Goal: Task Accomplishment & Management: Manage account settings

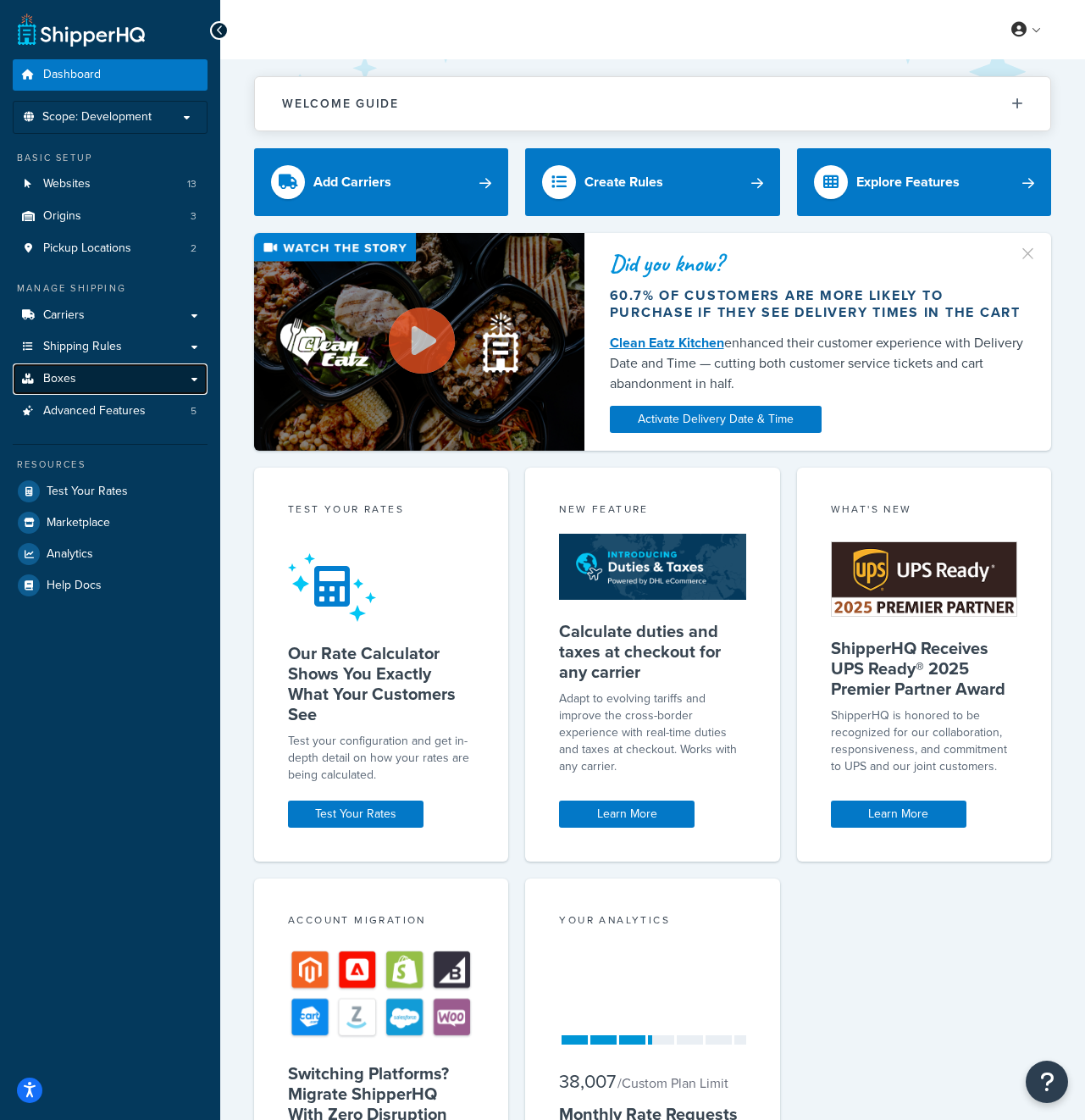
click at [113, 374] on link "Boxes" at bounding box center [109, 378] width 194 height 31
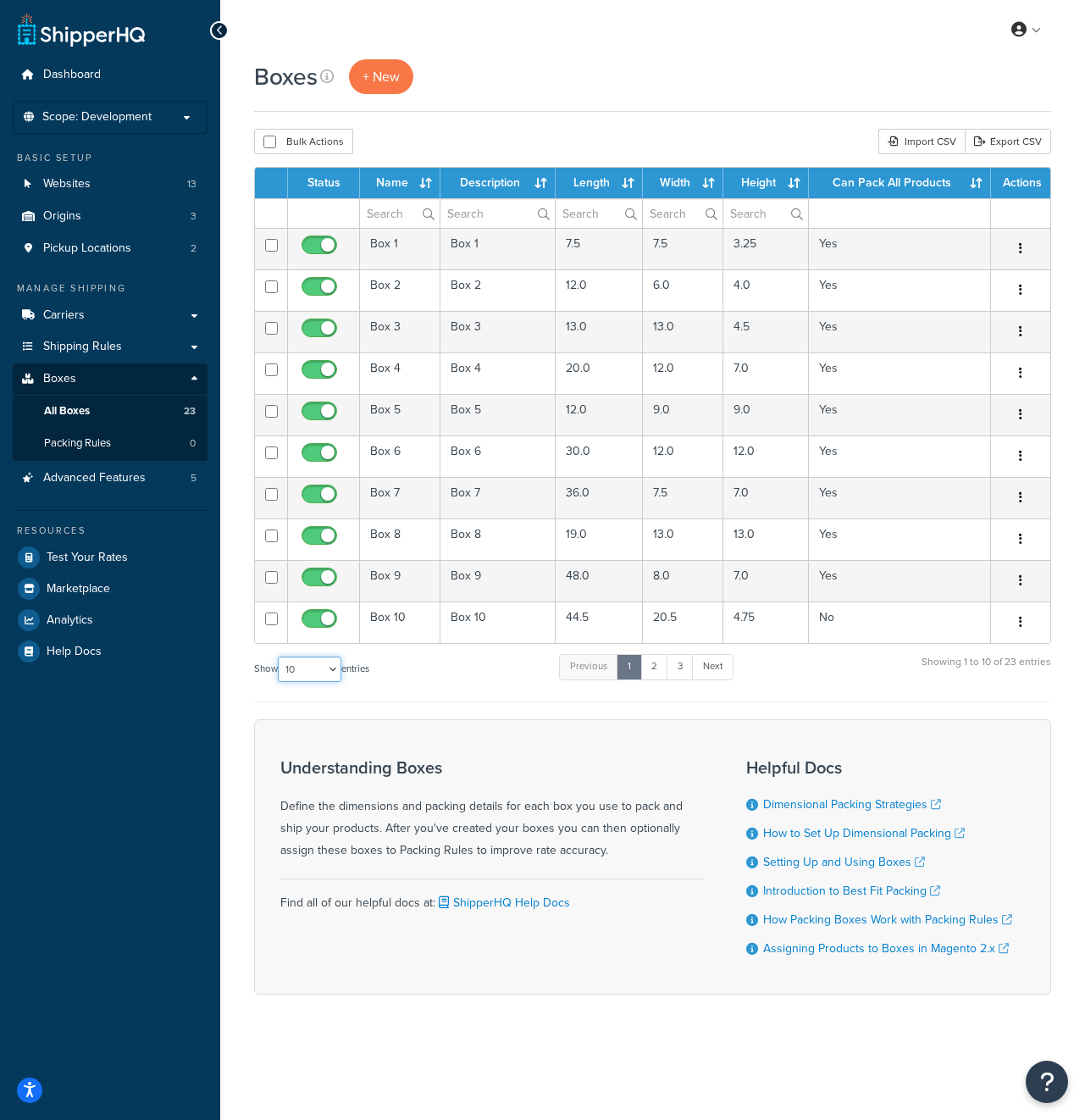
click at [331, 670] on select "10 15 25 50 100 1000" at bounding box center [309, 668] width 64 height 25
select select "100"
click at [280, 657] on select "10 15 25 50 100 1000" at bounding box center [309, 668] width 64 height 25
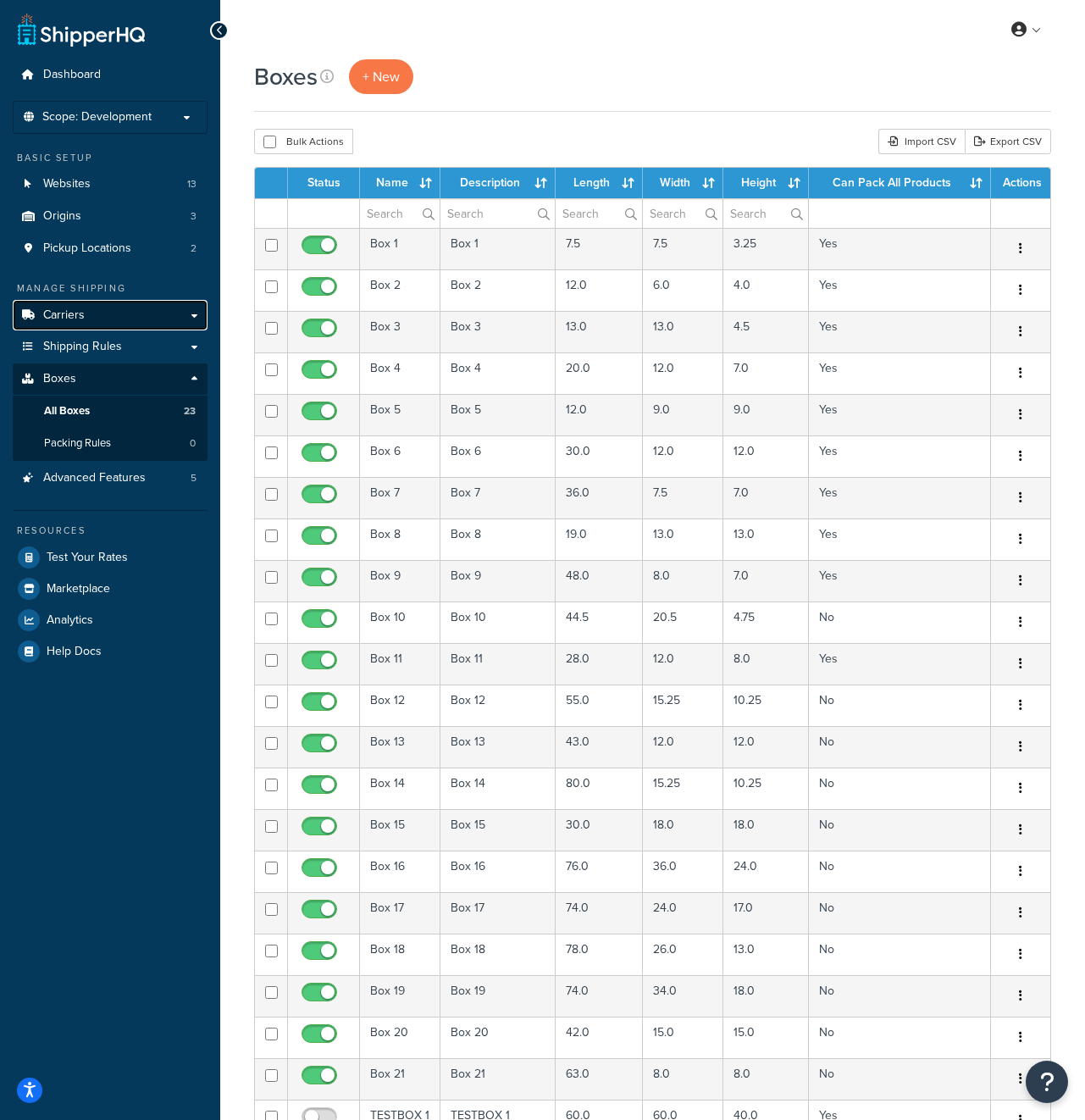
click at [107, 319] on link "Carriers" at bounding box center [109, 315] width 194 height 31
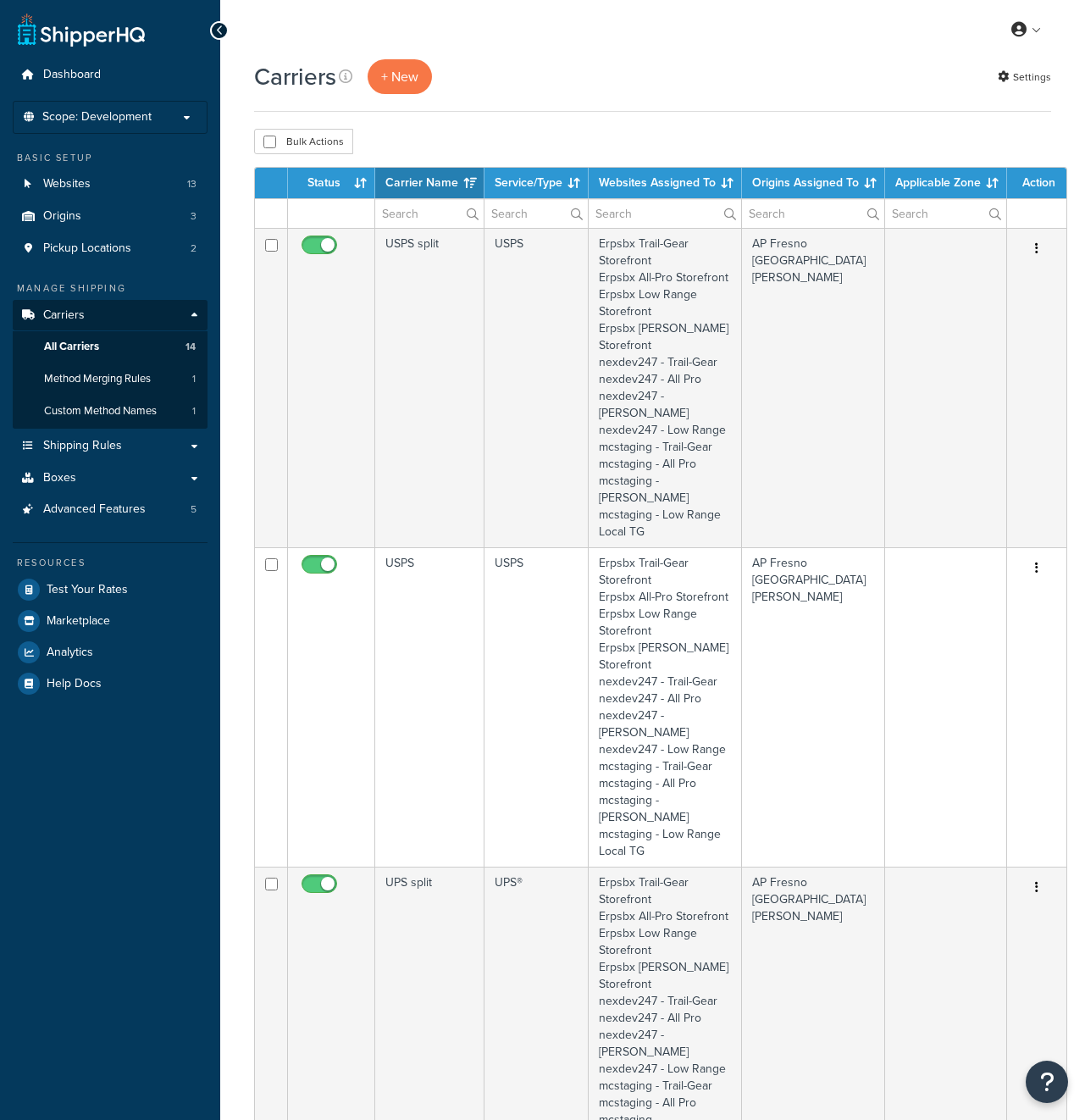
select select "15"
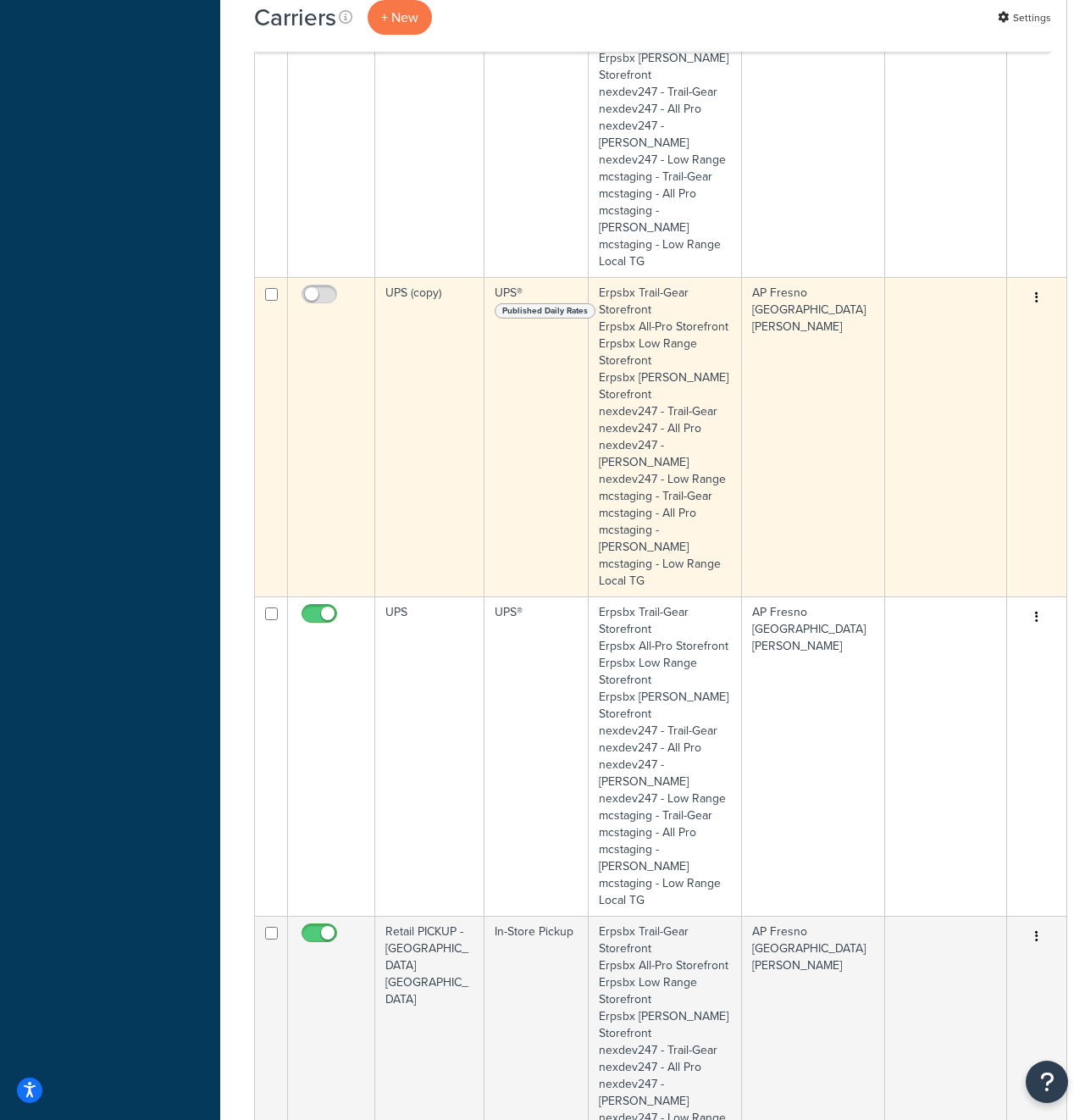
scroll to position [1229, 0]
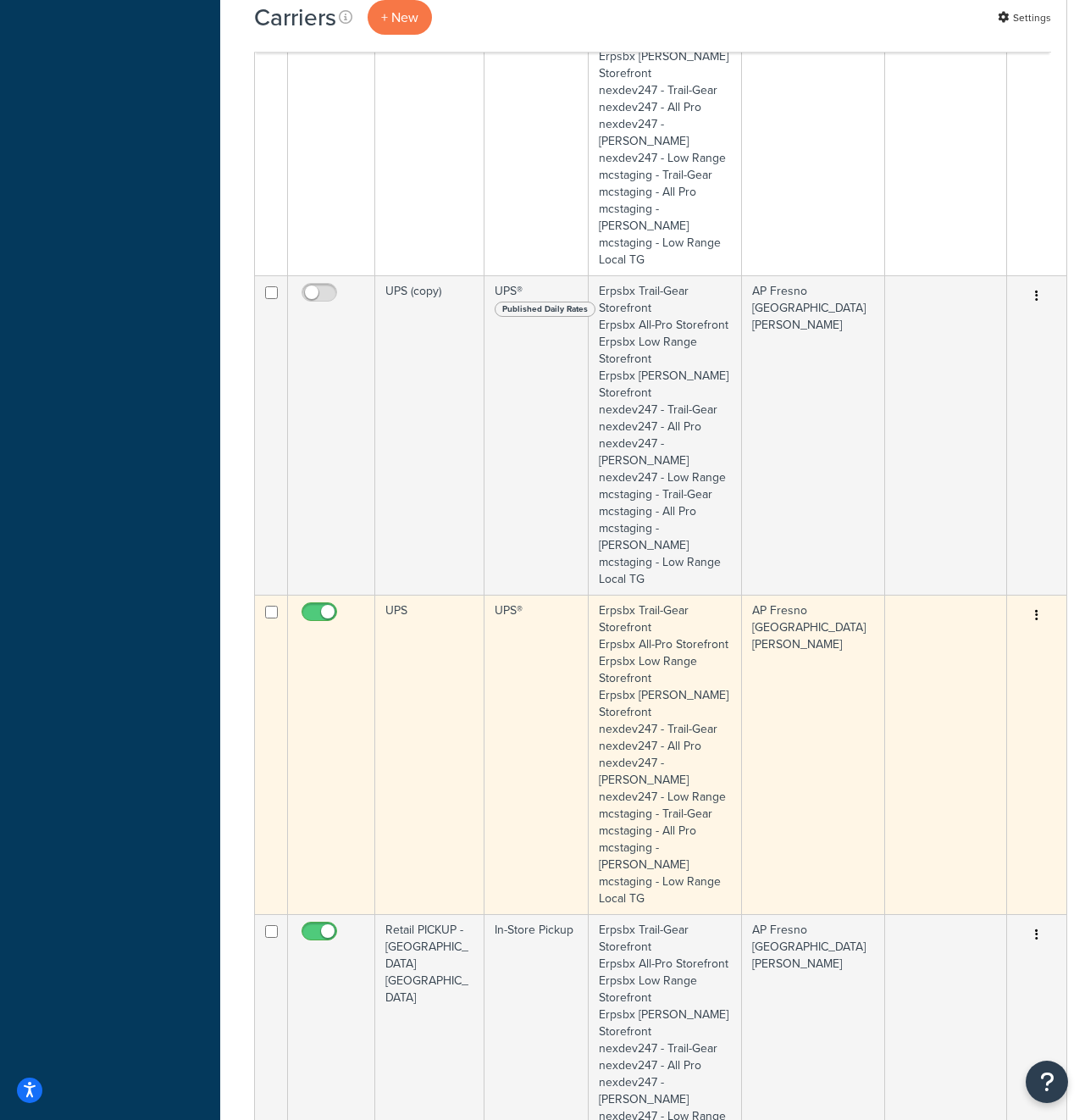
click at [424, 595] on td "UPS" at bounding box center [430, 754] width 109 height 319
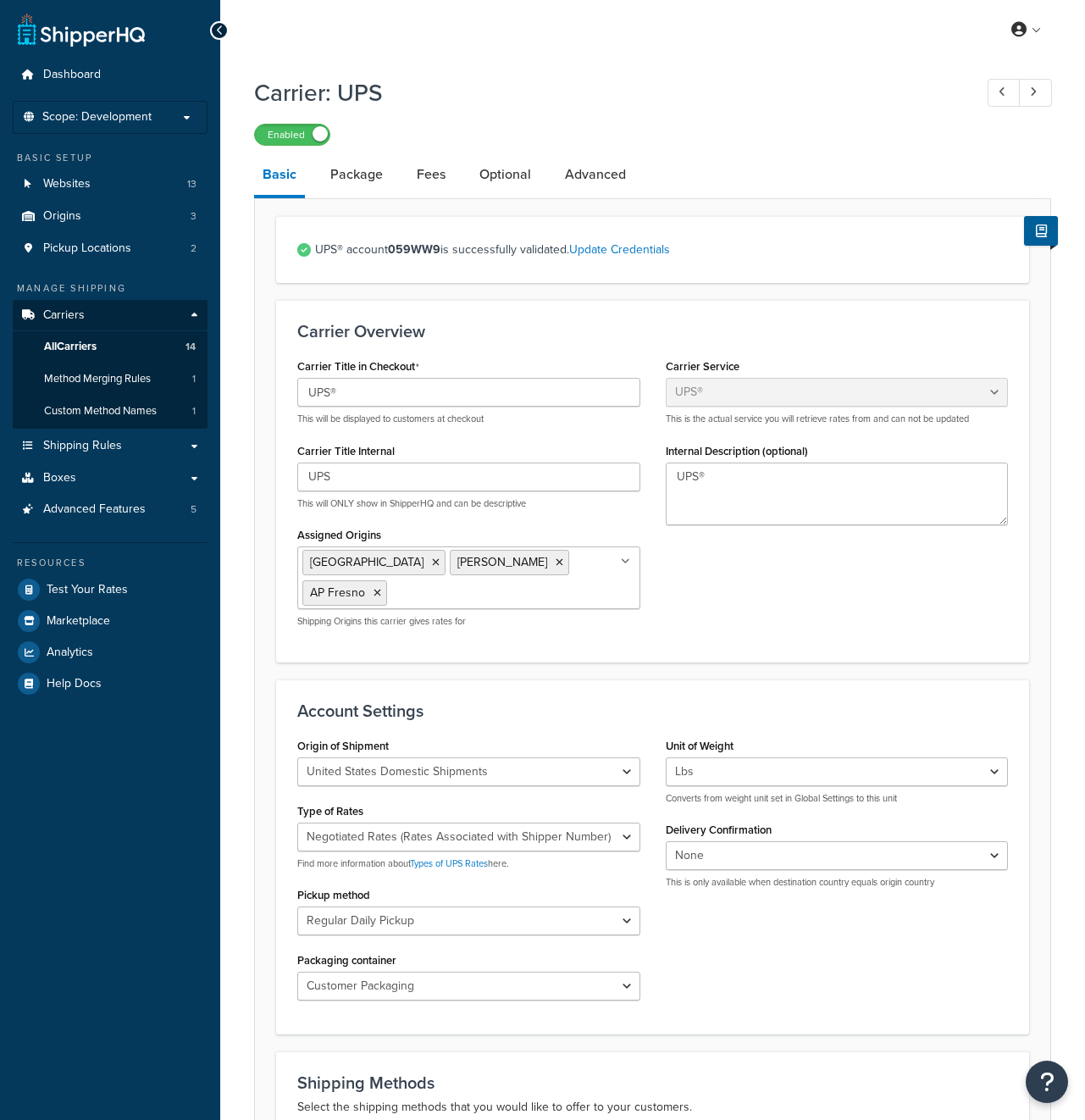
select select "ups"
click at [585, 178] on link "Advanced" at bounding box center [595, 174] width 78 height 40
select select "false"
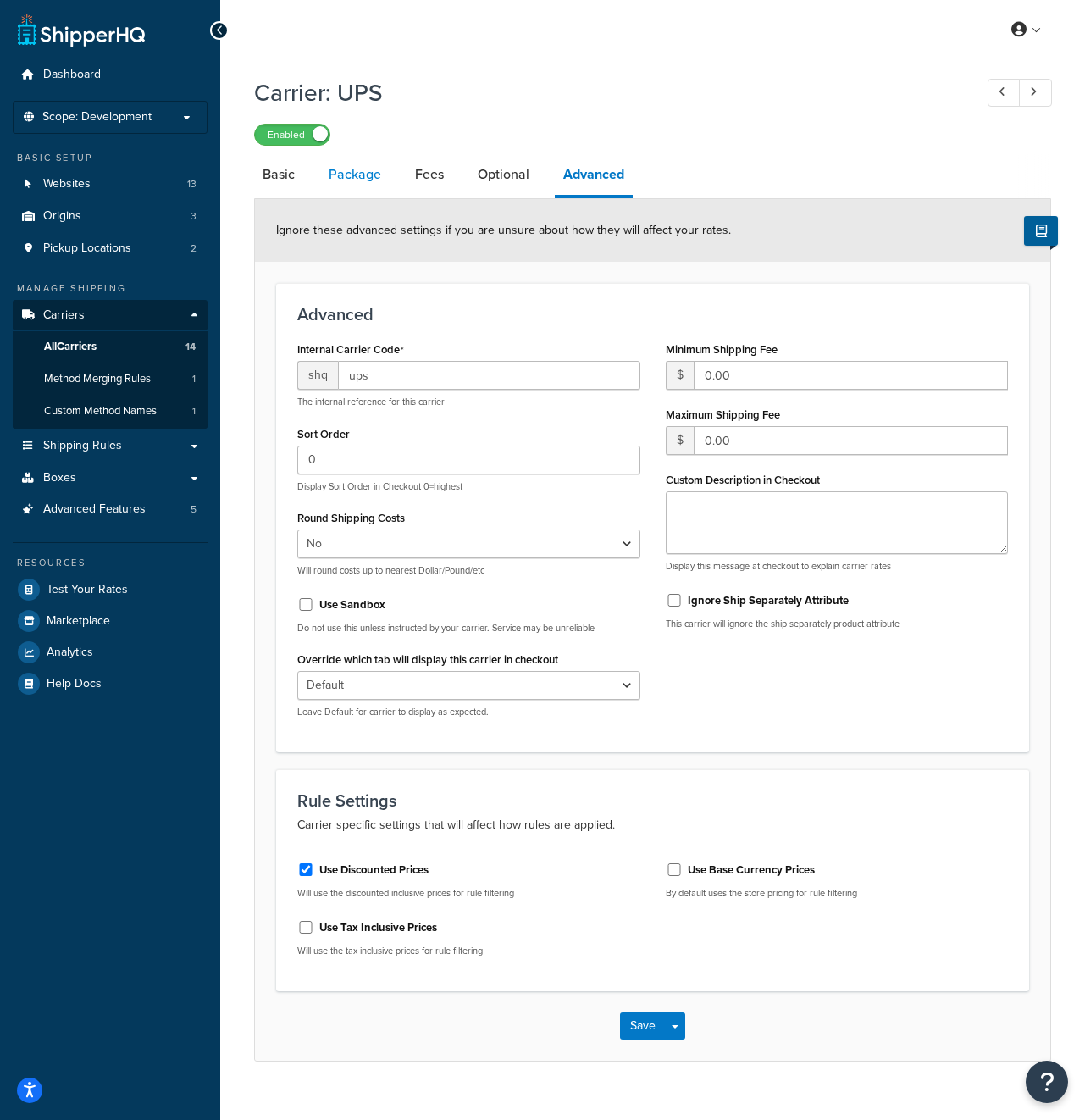
click at [364, 177] on link "Package" at bounding box center [355, 174] width 70 height 40
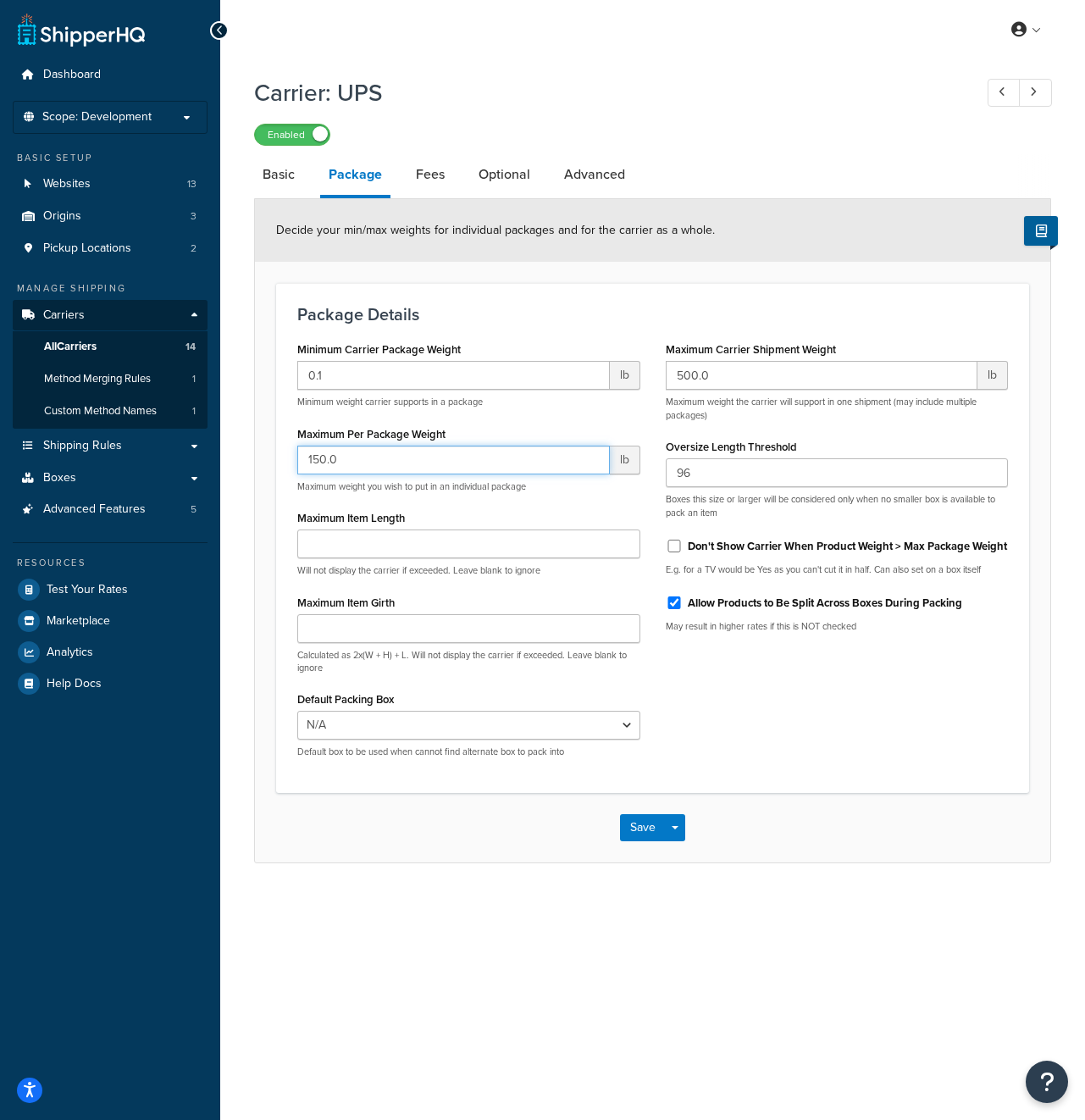
drag, startPoint x: 358, startPoint y: 462, endPoint x: 277, endPoint y: 462, distance: 81.0
click at [277, 462] on div "Package Details Minimum Carrier Package Weight 0.1 lb Minimum weight carrier su…" at bounding box center [652, 538] width 753 height 509
drag, startPoint x: 709, startPoint y: 473, endPoint x: 667, endPoint y: 472, distance: 42.0
click at [667, 472] on input "96" at bounding box center [837, 472] width 343 height 29
click at [783, 481] on input "96" at bounding box center [837, 472] width 343 height 29
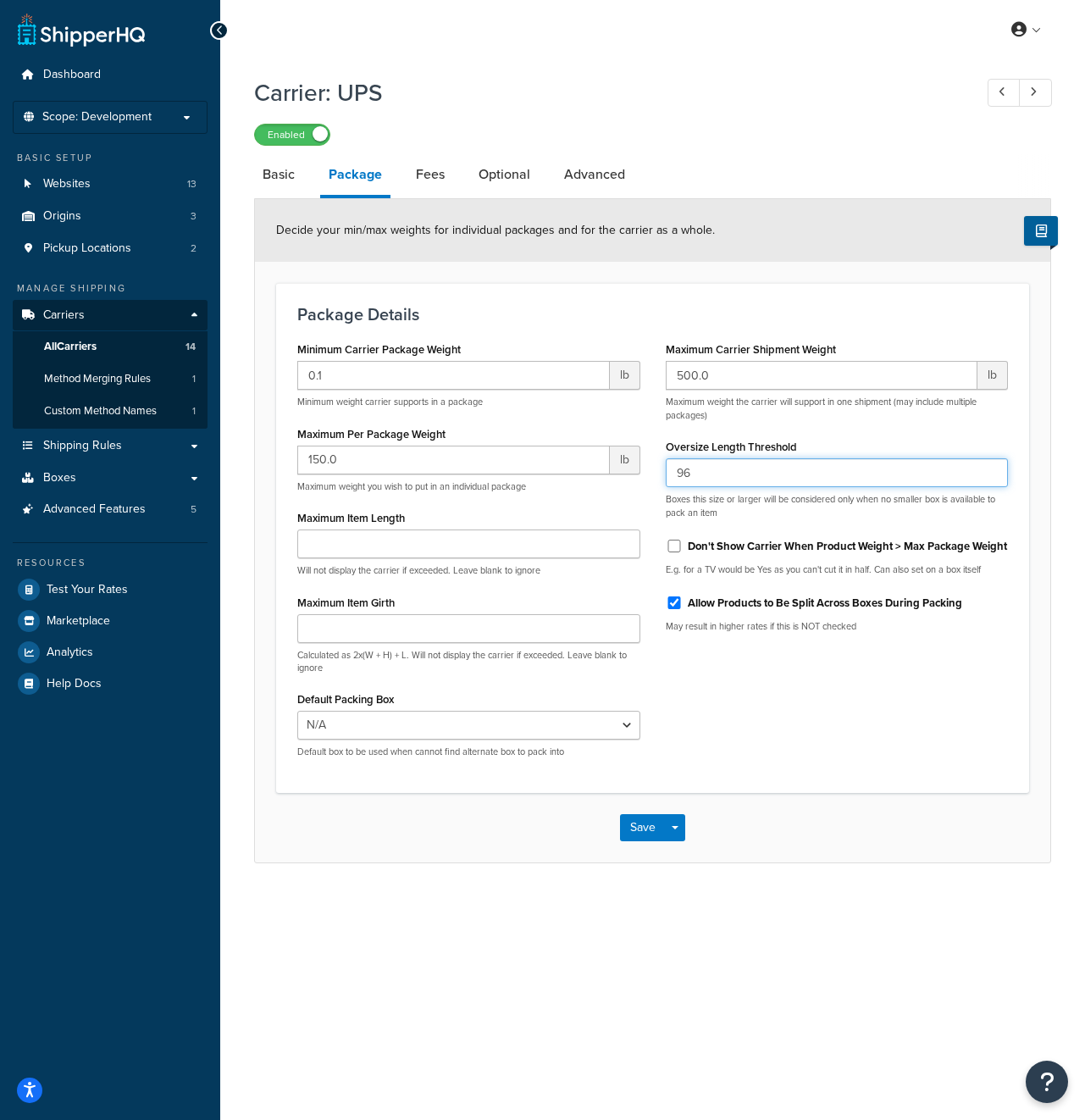
drag, startPoint x: 700, startPoint y: 473, endPoint x: 661, endPoint y: 473, distance: 39.0
click at [661, 473] on div "Maximum Carrier Shipment Weight 500.0 lb Maximum weight the carrier will suppor…" at bounding box center [837, 491] width 368 height 308
click at [700, 476] on input "96" at bounding box center [837, 472] width 343 height 29
click at [167, 485] on link "Boxes" at bounding box center [109, 478] width 194 height 31
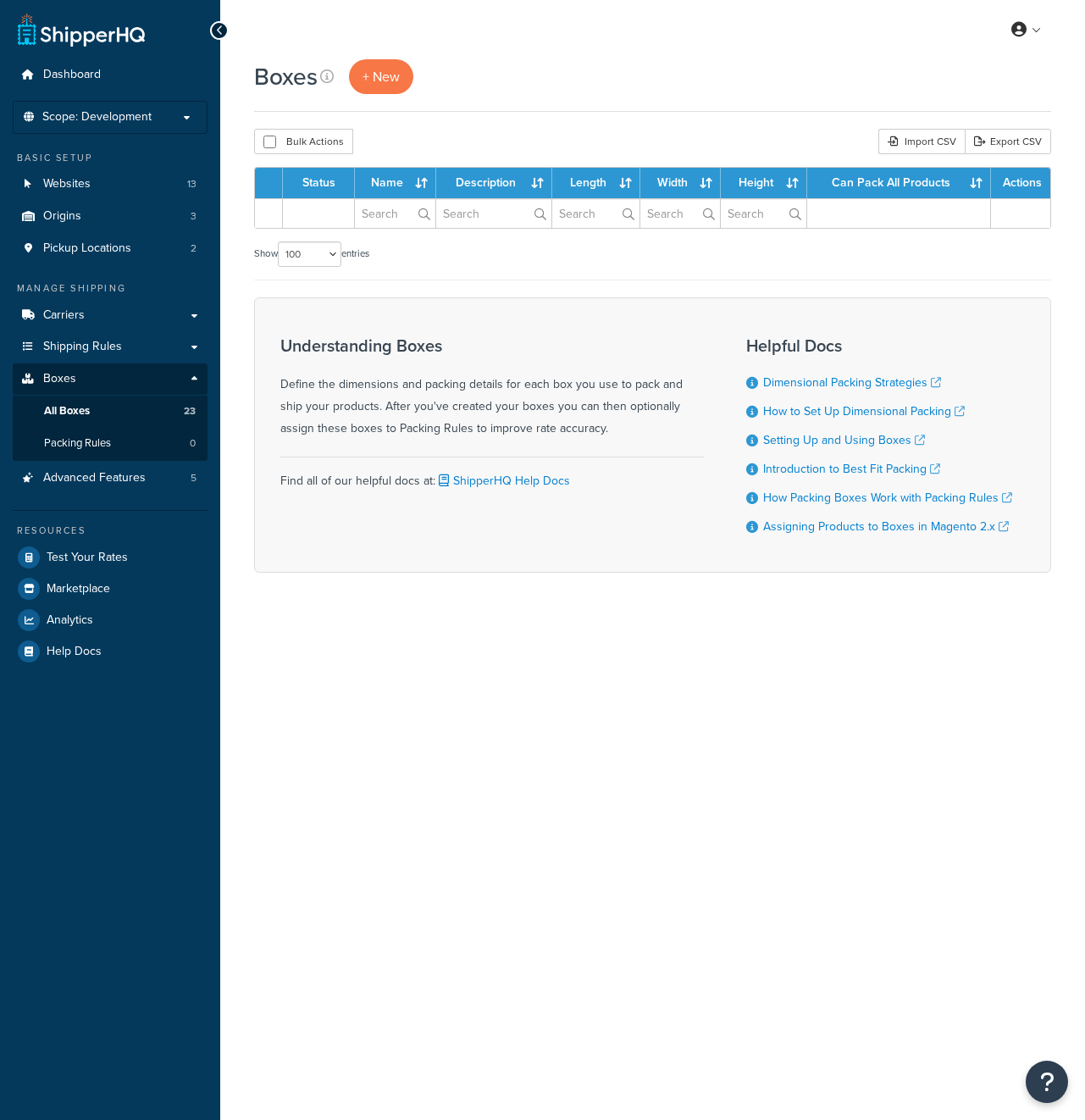
select select "100"
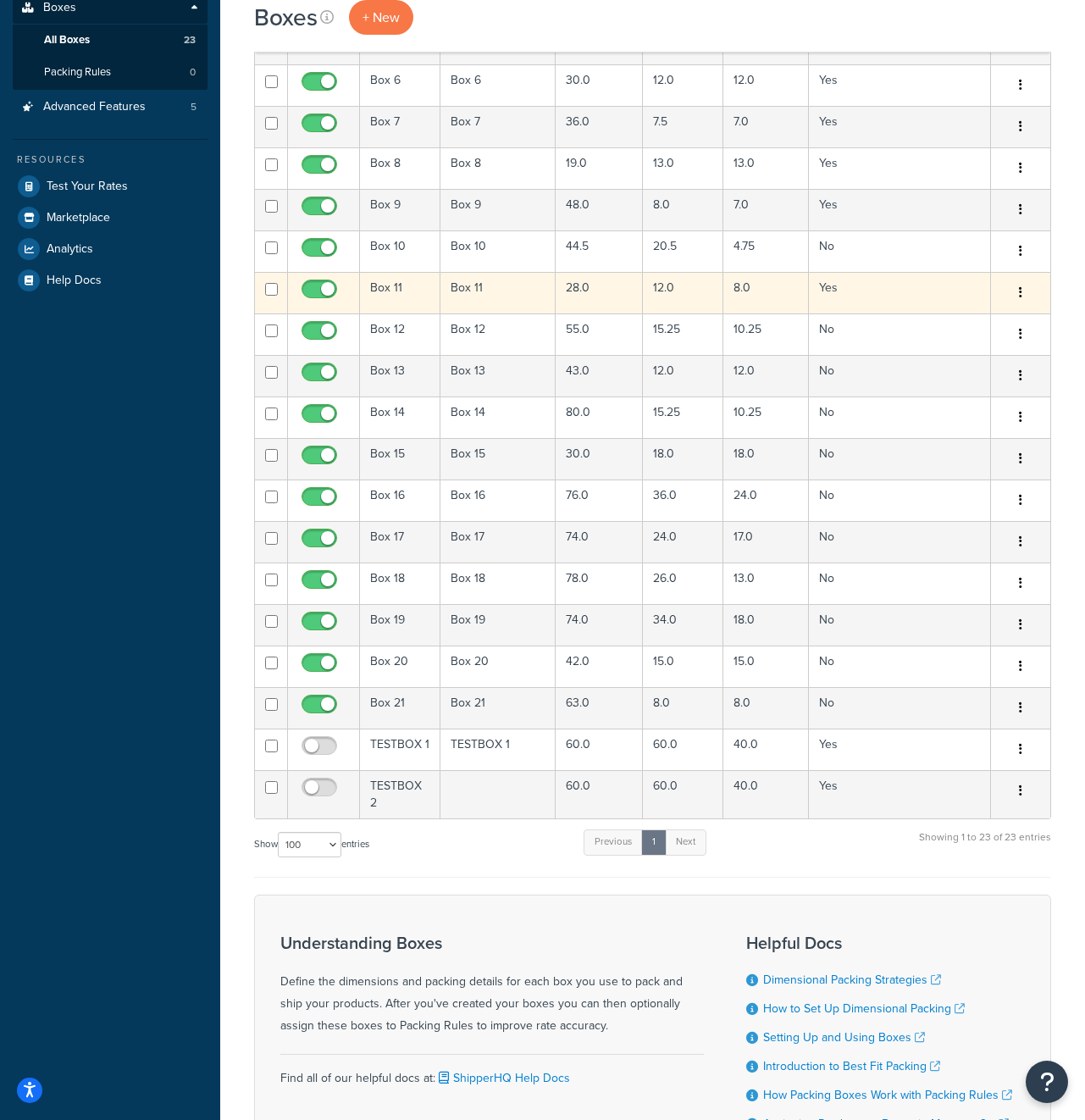
scroll to position [528, 0]
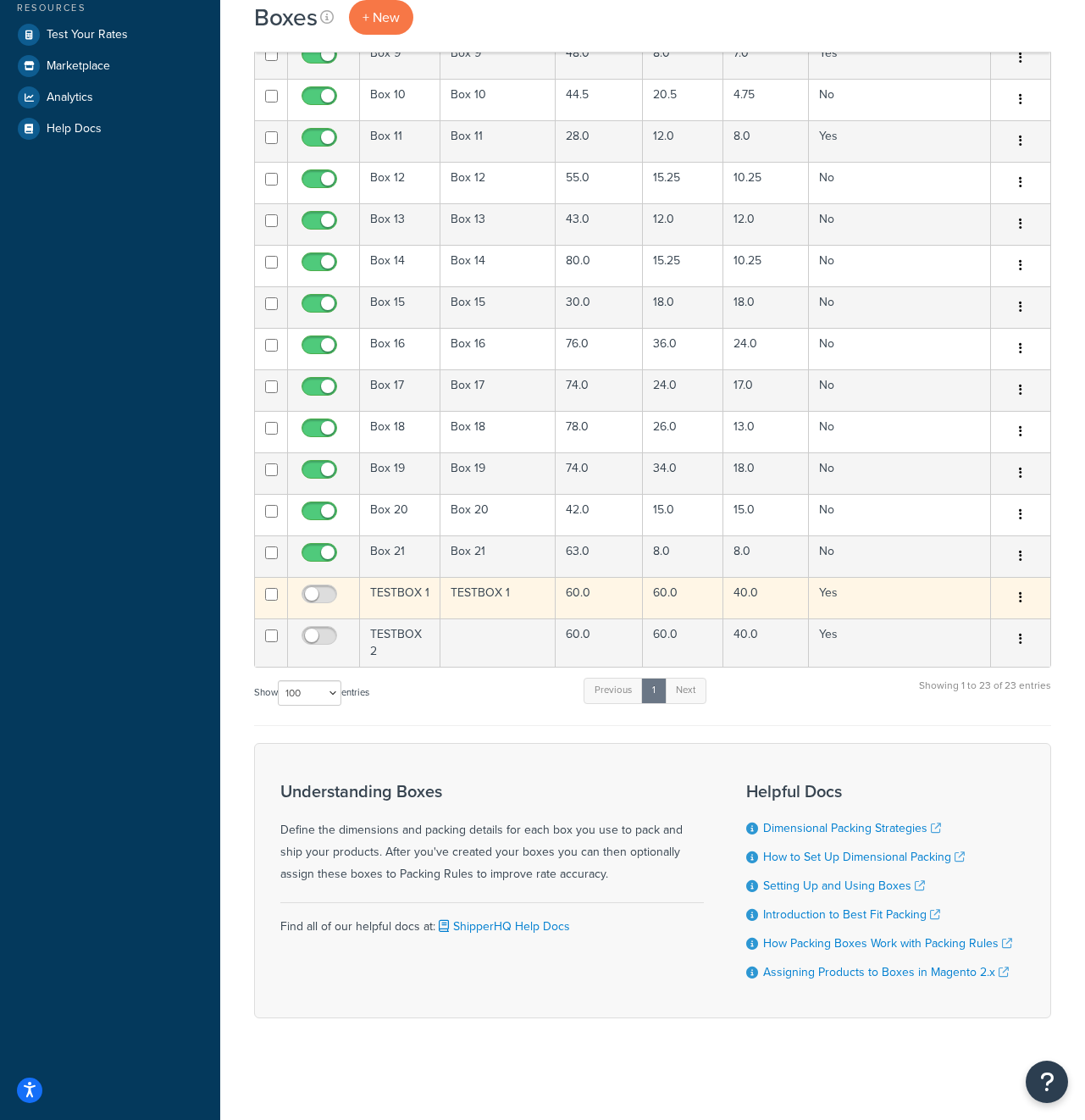
click at [617, 595] on td "60.0" at bounding box center [598, 598] width 87 height 41
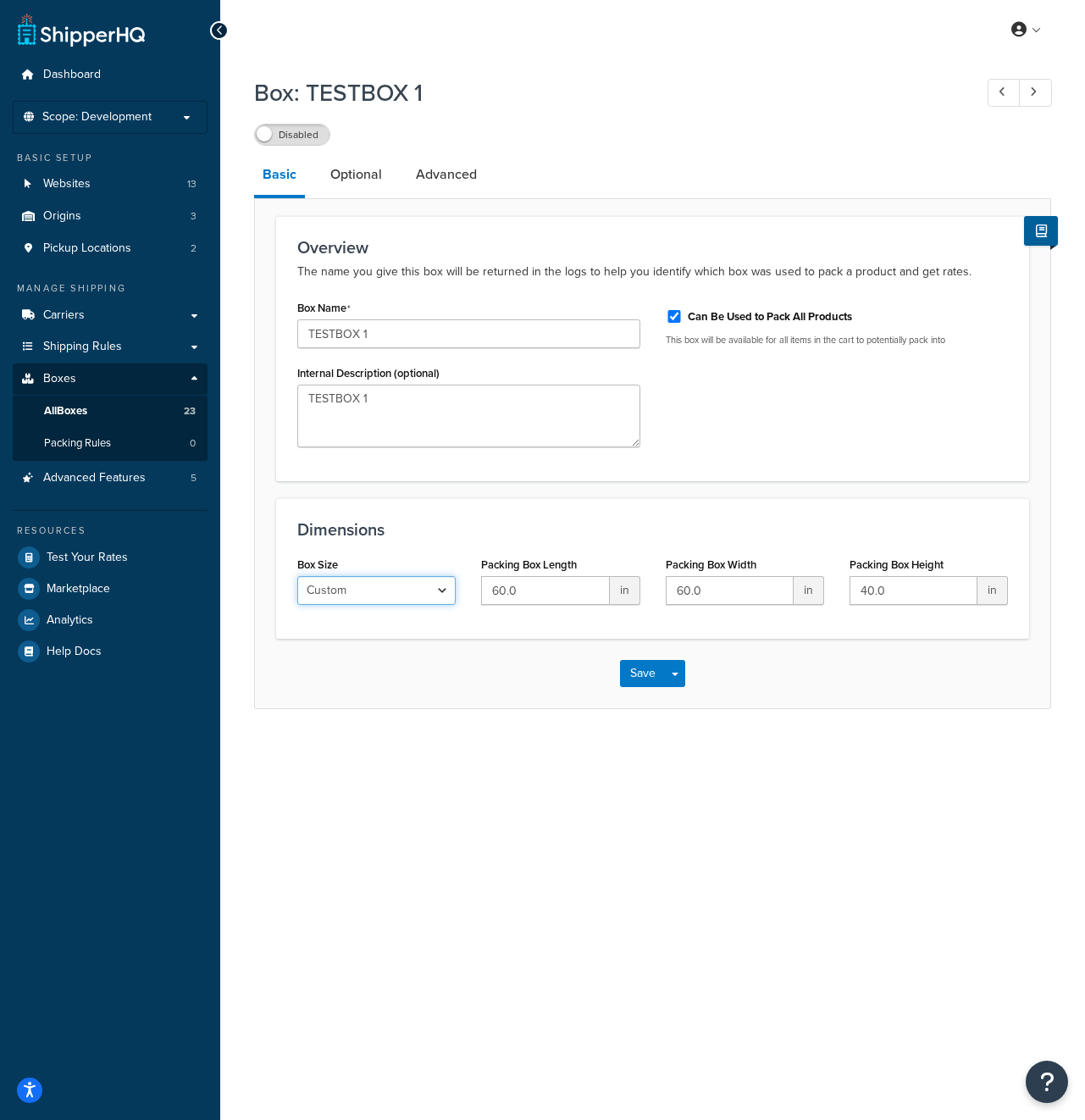
click at [440, 600] on select "Custom USPS Small Flat Box USPS Medium Flat Box USPS Large Flat Box USPS Flat E…" at bounding box center [376, 590] width 159 height 29
click at [362, 182] on link "Optional" at bounding box center [356, 174] width 69 height 40
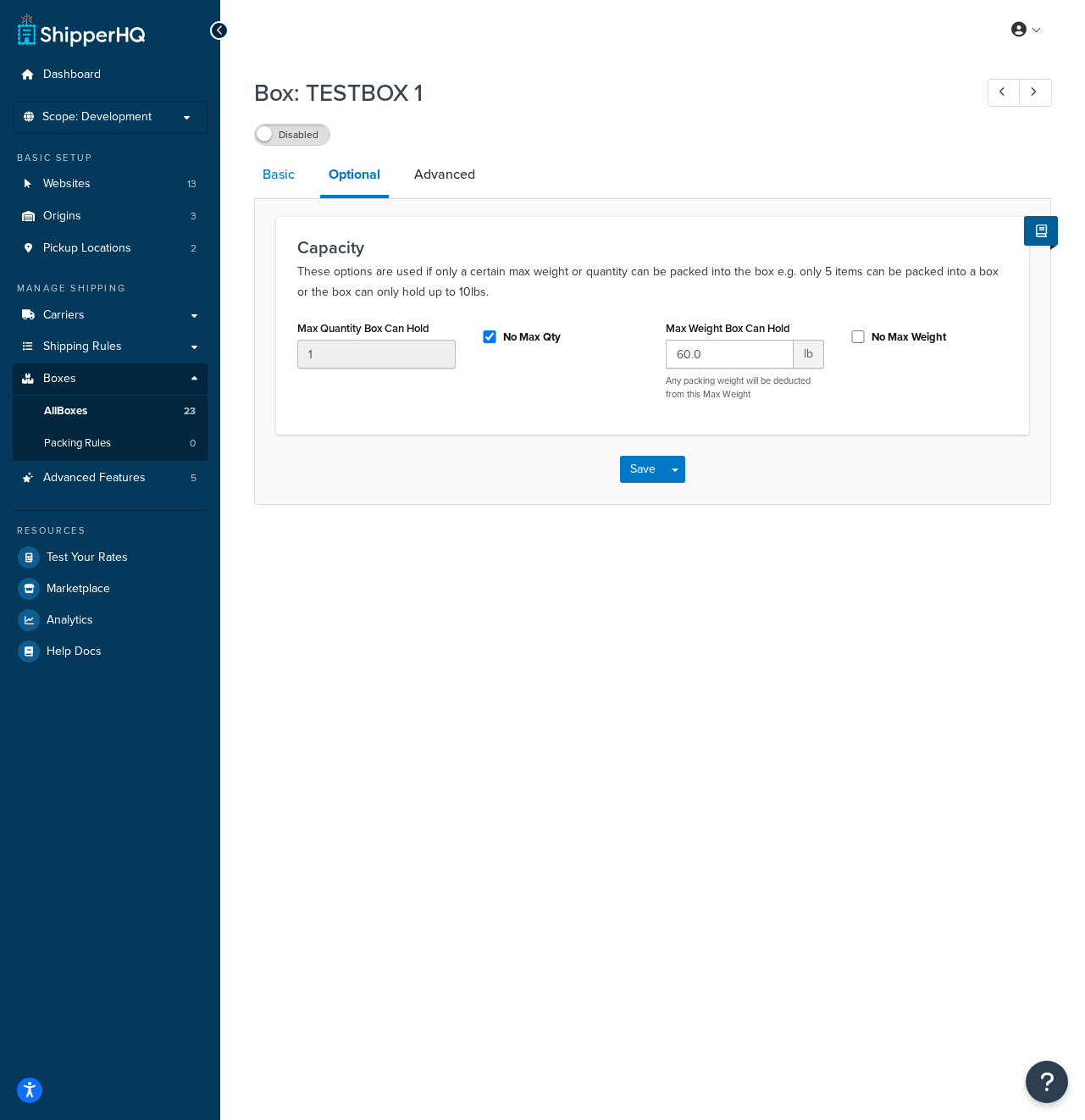
click at [280, 180] on link "Basic" at bounding box center [279, 174] width 49 height 40
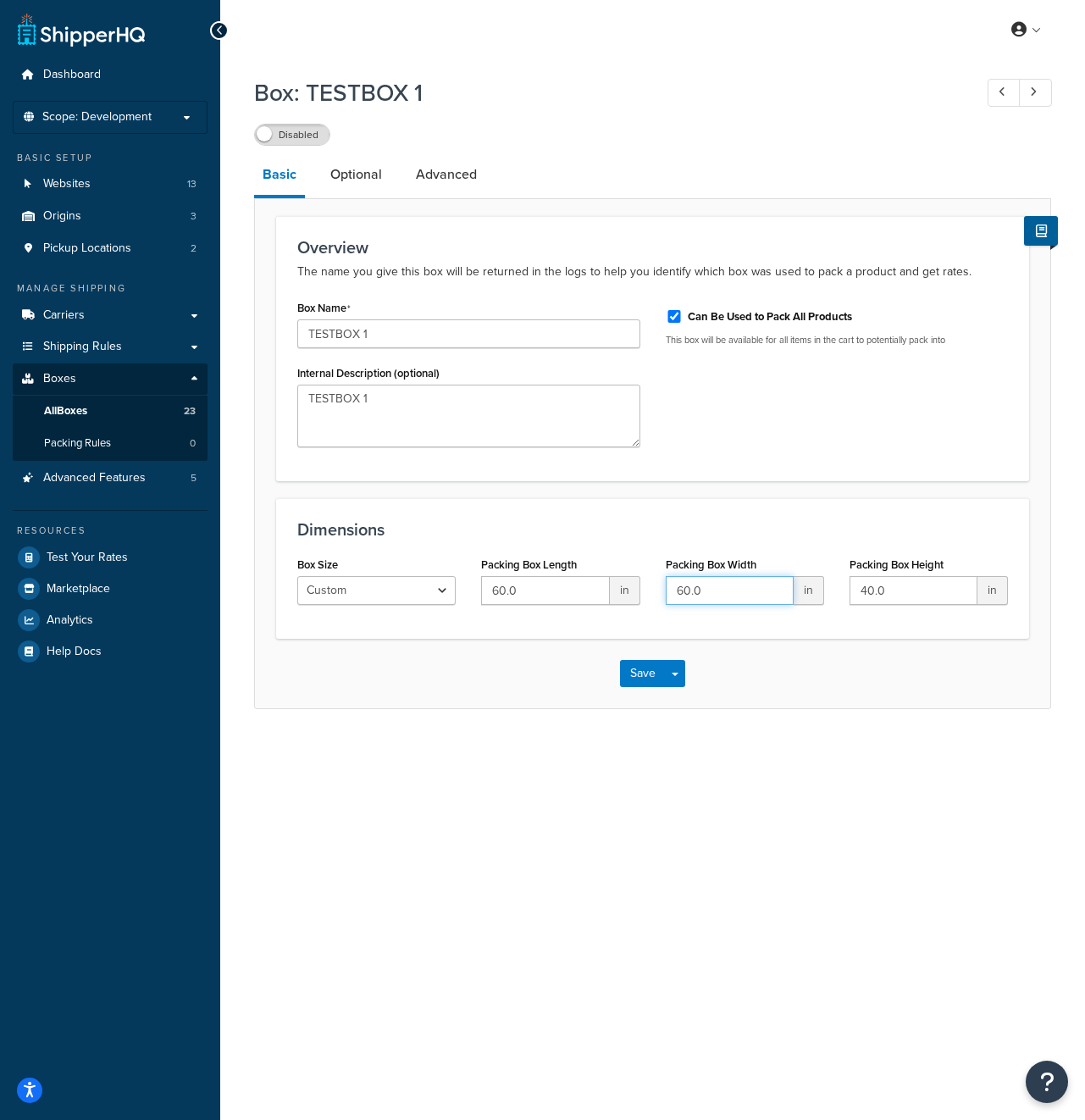
click at [749, 599] on input "60.0" at bounding box center [729, 590] width 128 height 29
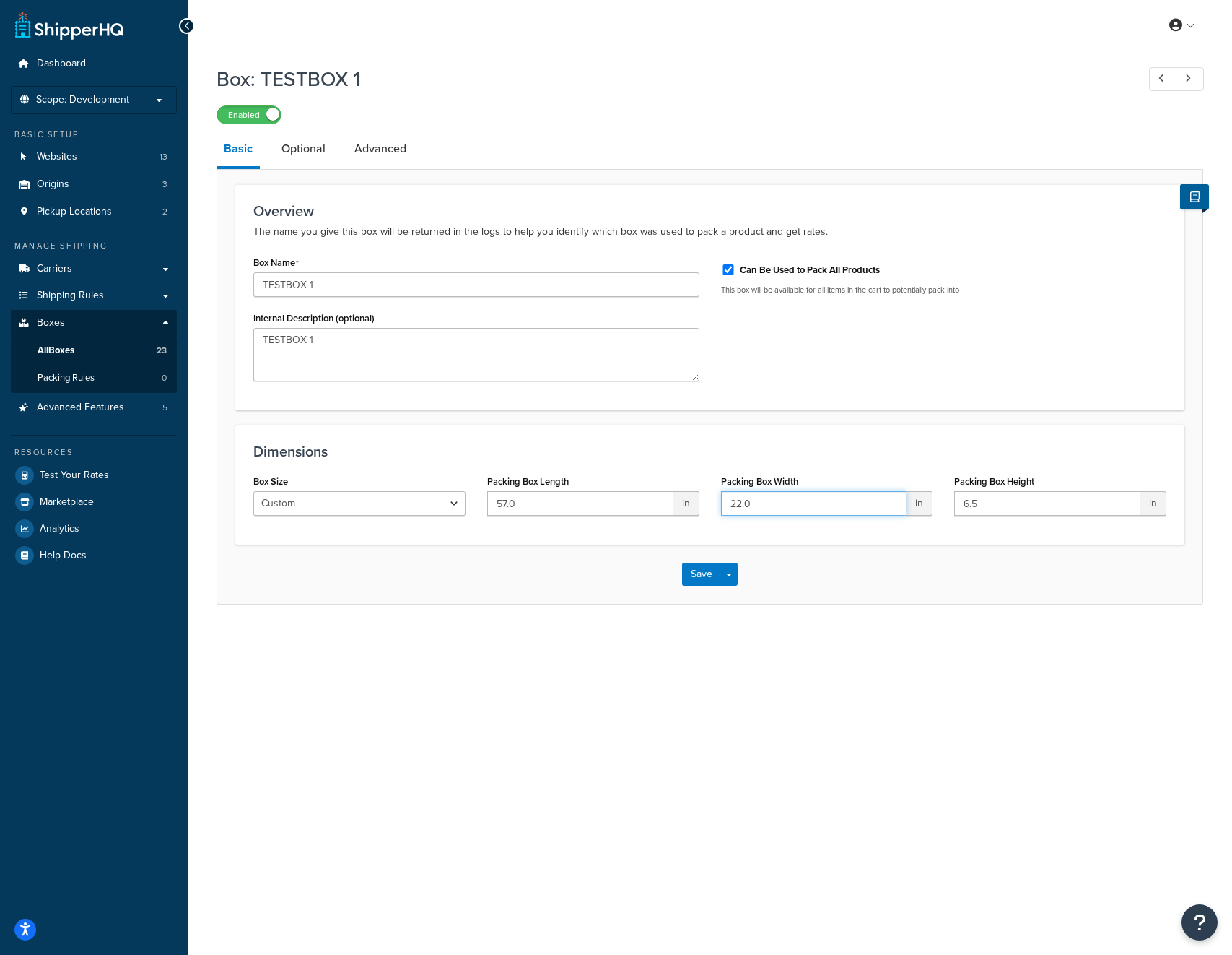
drag, startPoint x: 765, startPoint y: 507, endPoint x: 726, endPoint y: 507, distance: 39.0
click at [726, 507] on input "22.0" at bounding box center [814, 503] width 186 height 24
click at [541, 507] on input "57.0" at bounding box center [580, 503] width 186 height 24
click at [354, 286] on input "TESTBOX 1" at bounding box center [477, 284] width 446 height 24
click at [354, 285] on input "TESTBOX 1" at bounding box center [477, 284] width 446 height 24
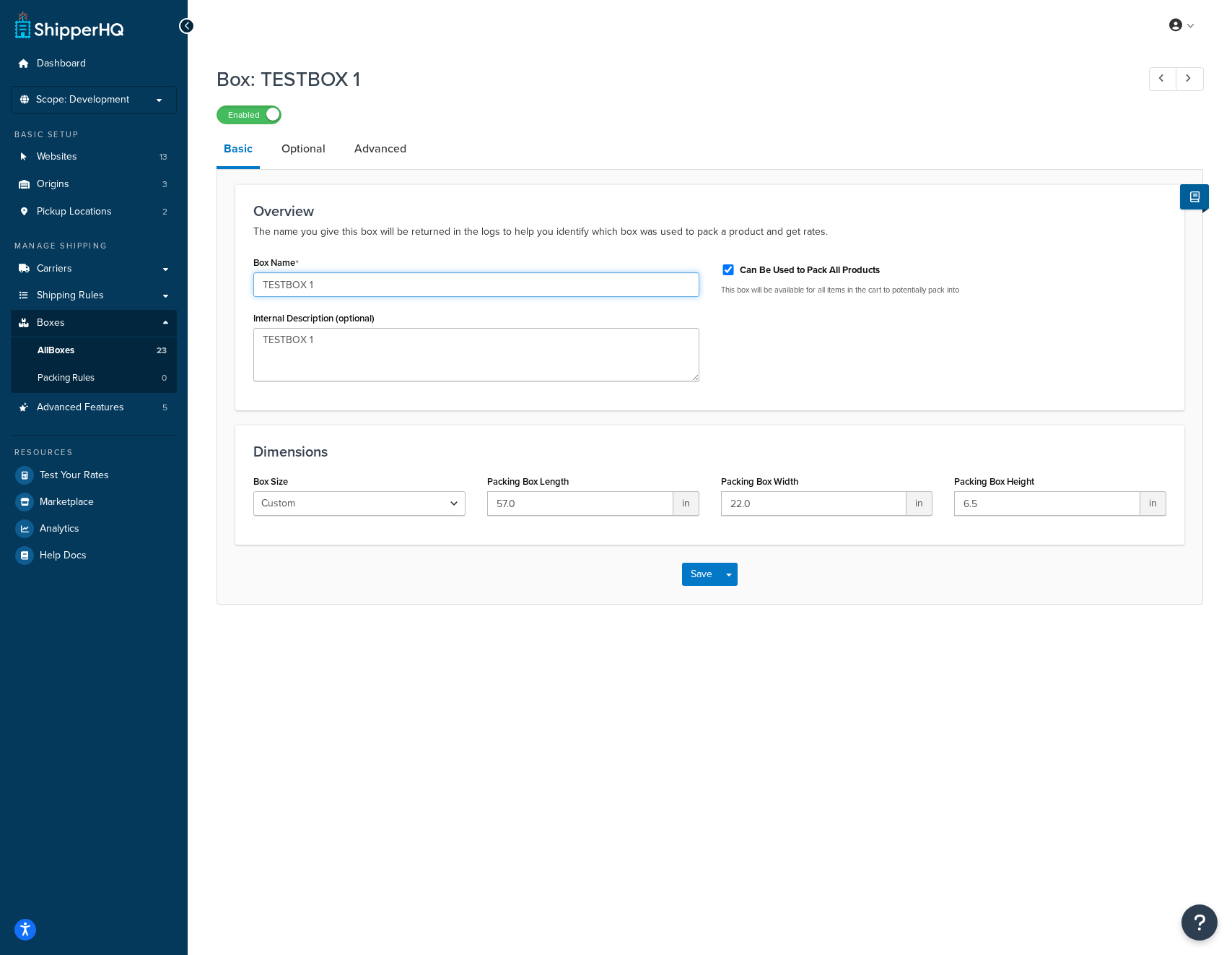
click at [354, 285] on input "TESTBOX 1" at bounding box center [477, 284] width 446 height 24
click at [309, 151] on link "Optional" at bounding box center [303, 148] width 59 height 34
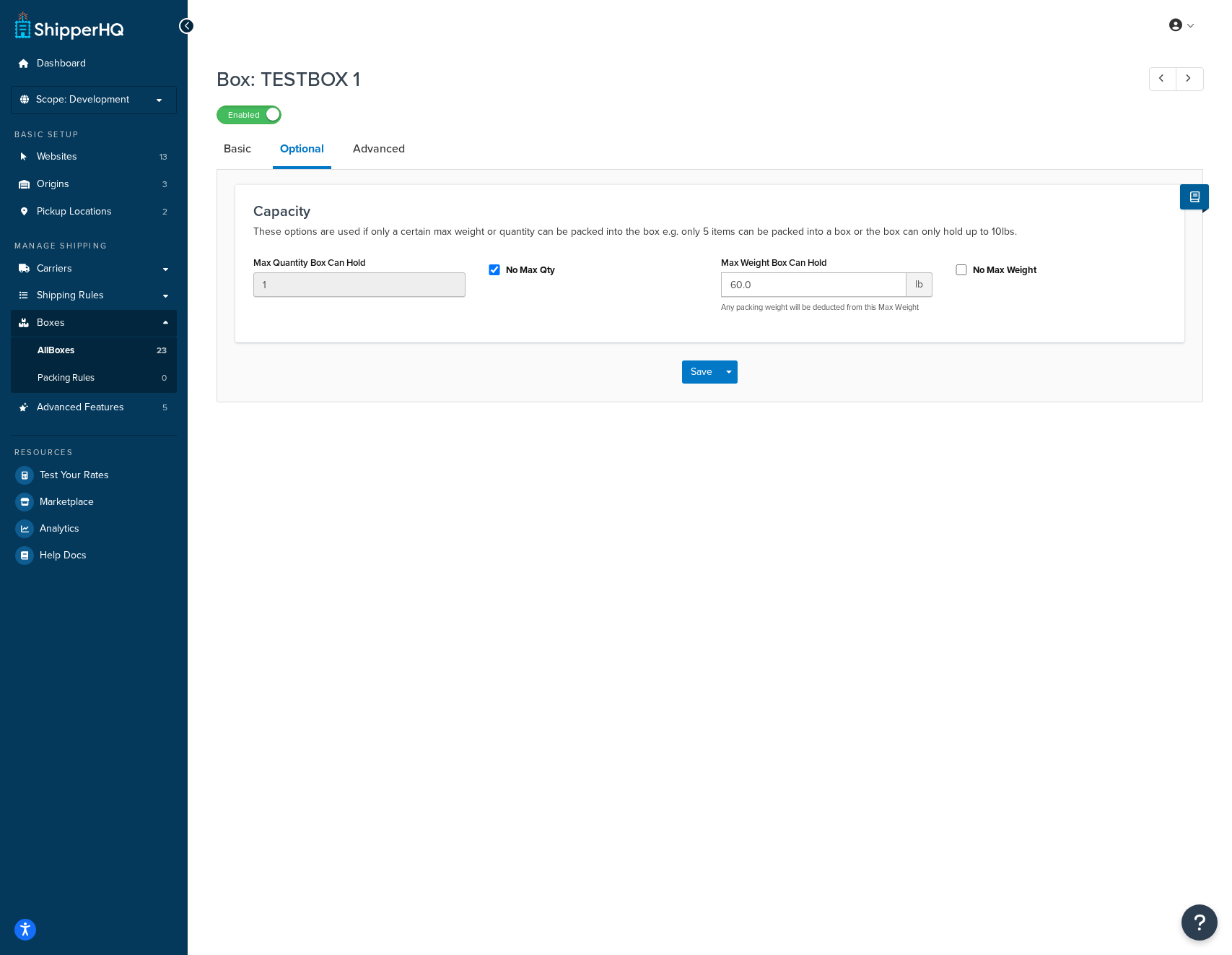
click at [317, 262] on label "Max Quantity Box Can Hold" at bounding box center [309, 262] width 112 height 11
click at [317, 272] on input "1" at bounding box center [360, 284] width 212 height 24
click at [317, 262] on label "Max Quantity Box Can Hold" at bounding box center [309, 262] width 112 height 11
click at [317, 272] on input "1" at bounding box center [360, 284] width 212 height 24
click at [317, 262] on label "Max Quantity Box Can Hold" at bounding box center [309, 262] width 112 height 11
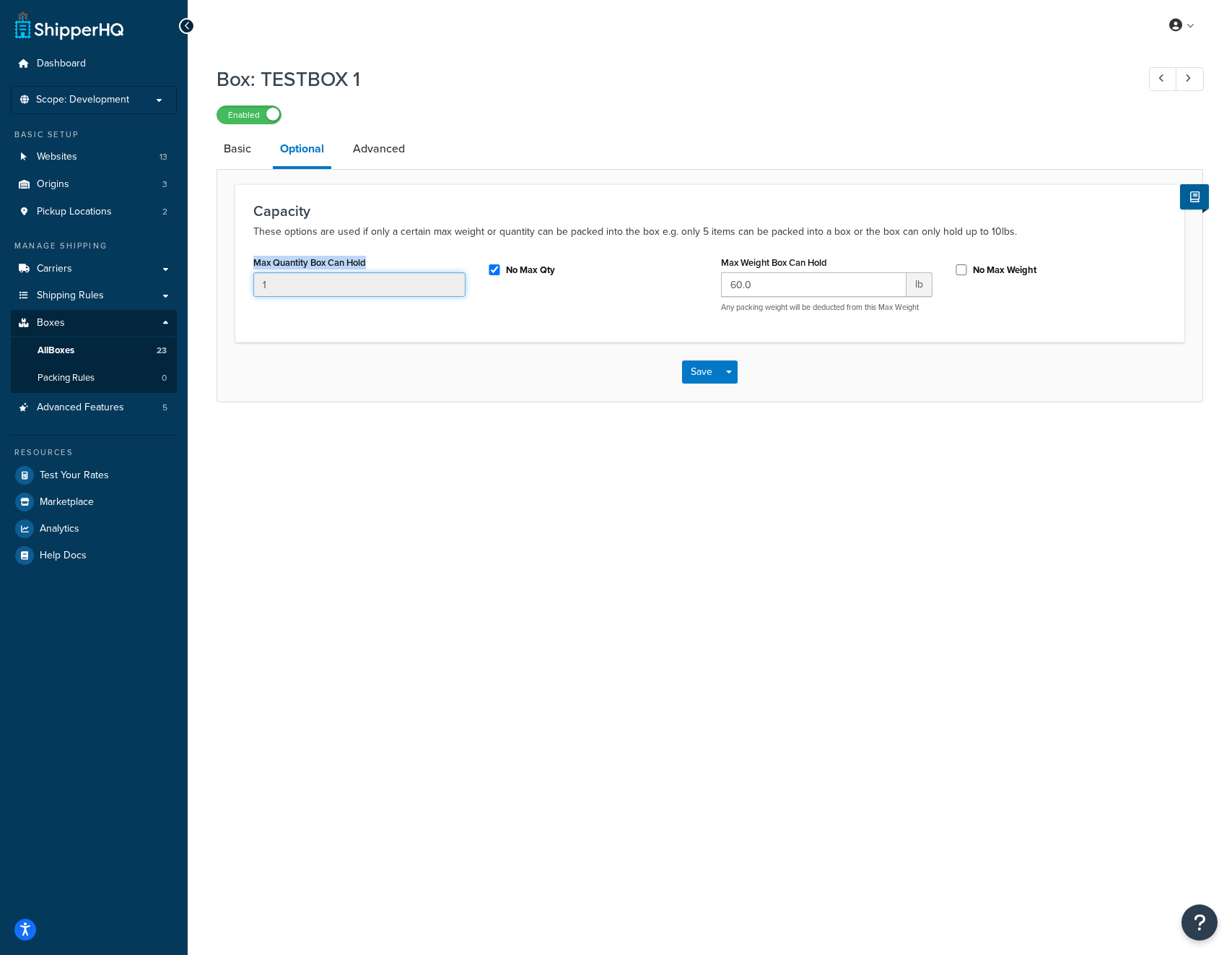
click at [317, 272] on input "1" at bounding box center [360, 284] width 212 height 24
click at [320, 264] on label "Max Quantity Box Can Hold" at bounding box center [309, 262] width 112 height 11
click at [320, 272] on input "1" at bounding box center [360, 284] width 212 height 24
click at [320, 264] on label "Max Quantity Box Can Hold" at bounding box center [309, 262] width 112 height 11
click at [320, 272] on input "1" at bounding box center [360, 284] width 212 height 24
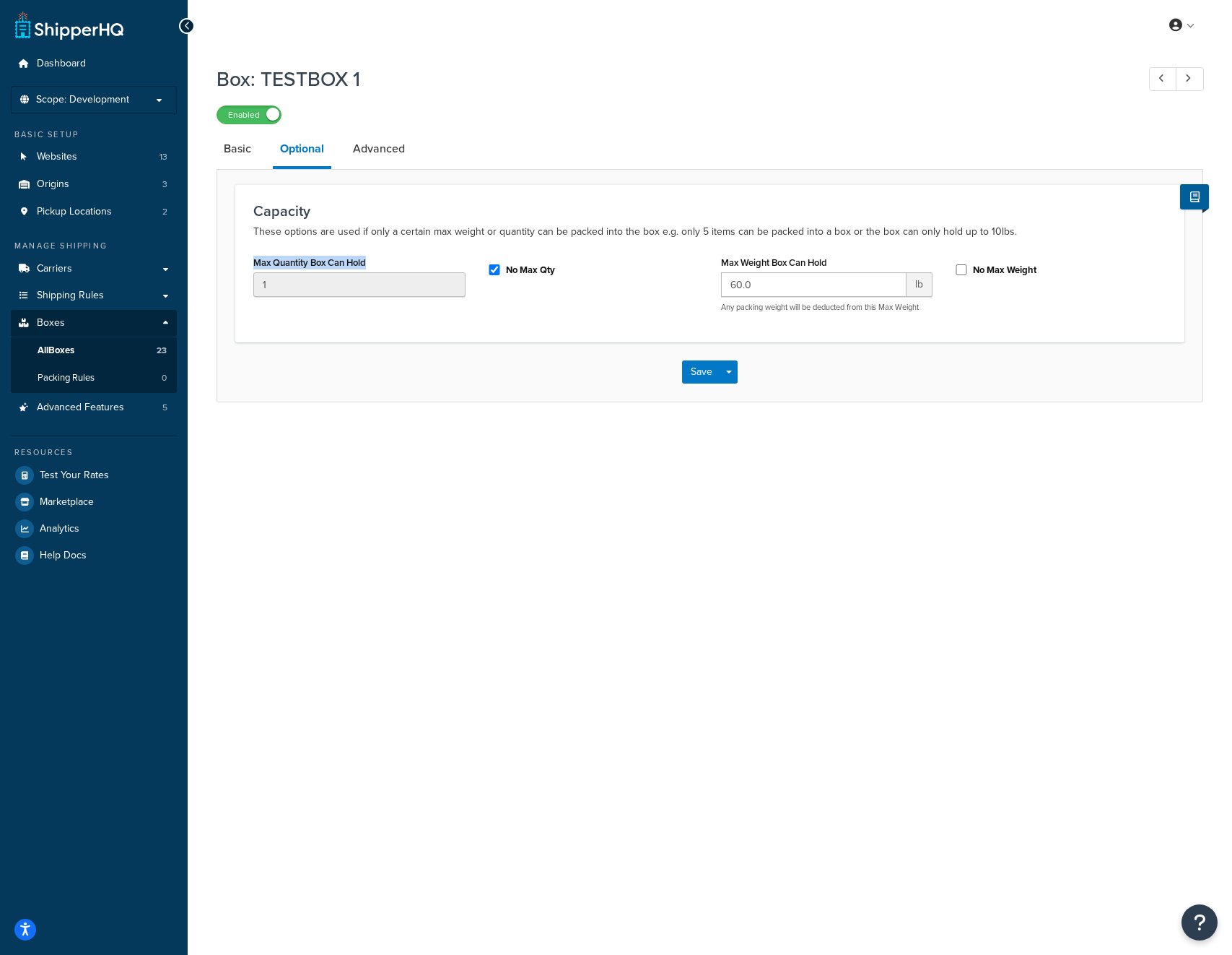
drag, startPoint x: 378, startPoint y: 264, endPoint x: 244, endPoint y: 265, distance: 134.0
click at [244, 265] on div "Max Quantity Box Can Hold 1" at bounding box center [360, 280] width 234 height 56
copy label "Max Quantity Box Can Hold"
click at [378, 155] on link "Advanced" at bounding box center [379, 148] width 66 height 34
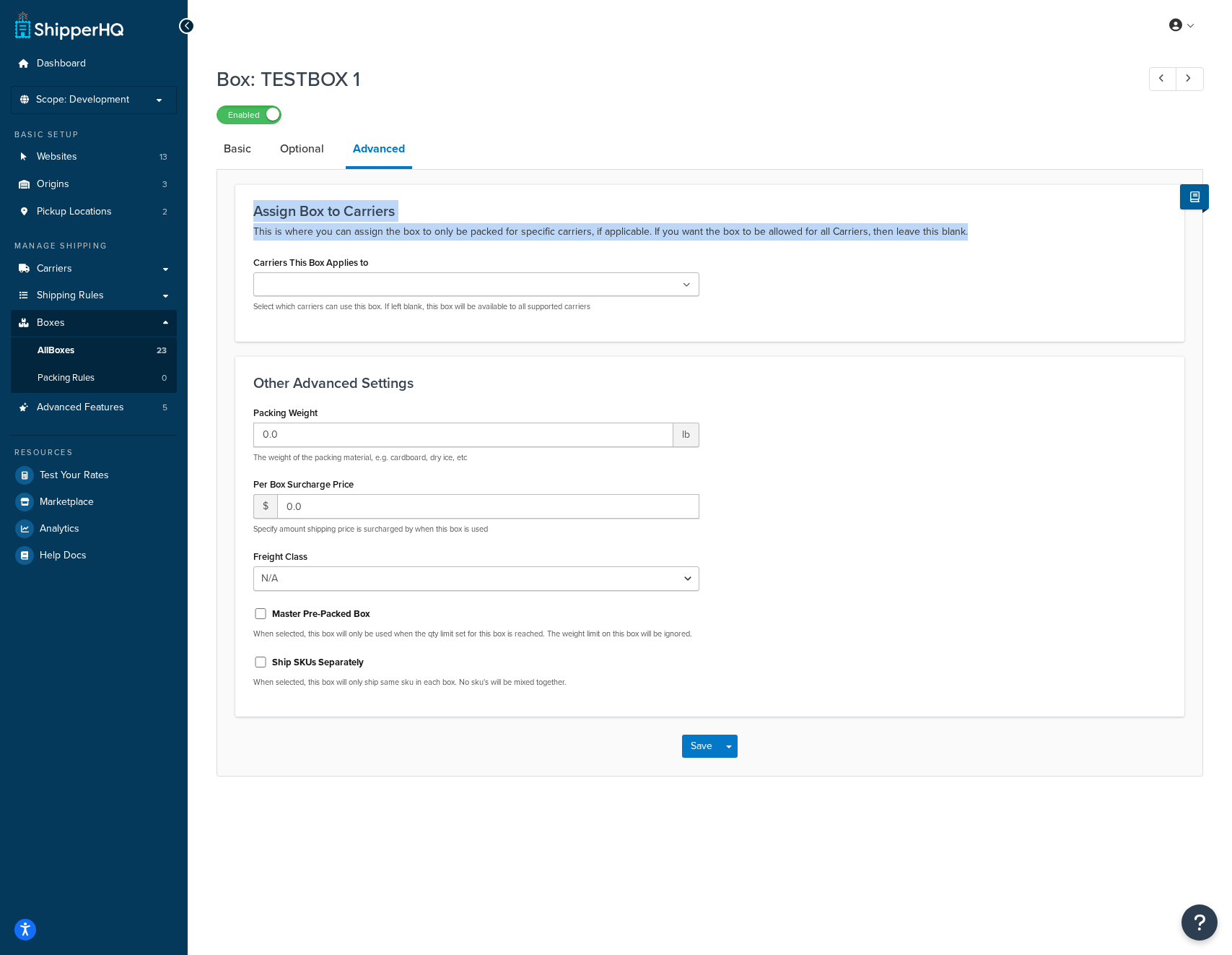
drag, startPoint x: 935, startPoint y: 232, endPoint x: 251, endPoint y: 217, distance: 684.2
click at [251, 217] on div "Assign Box to Carriers This is where you can assign the box to only be packed f…" at bounding box center [710, 262] width 949 height 157
copy div "Assign Box to Carriers This is where you can assign the box to only be packed f…"
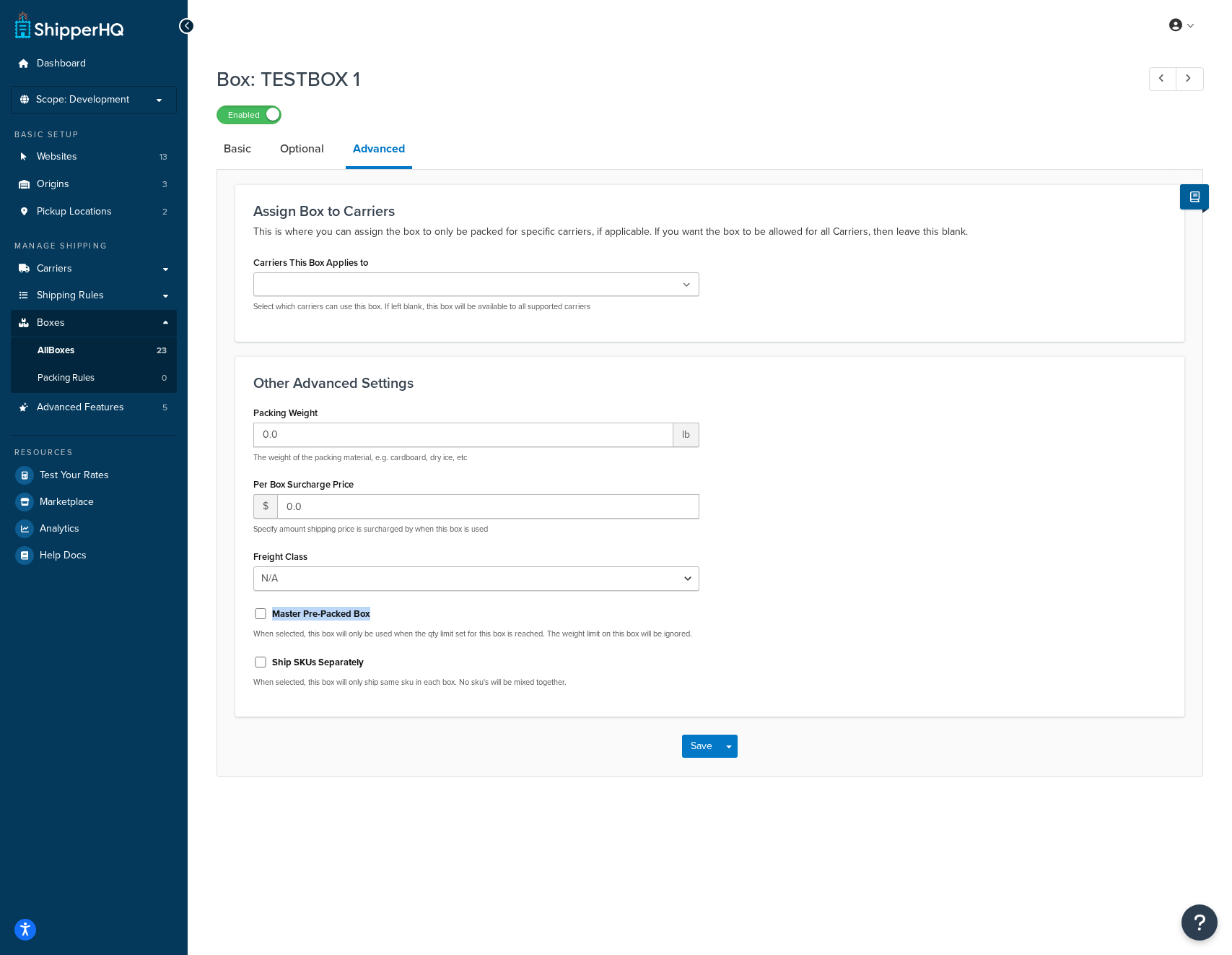
drag, startPoint x: 370, startPoint y: 612, endPoint x: 274, endPoint y: 614, distance: 96.0
click at [274, 614] on div "Master Pre-Packed Box" at bounding box center [477, 612] width 446 height 21
copy label "Master Pre-Packed Box"
drag, startPoint x: 367, startPoint y: 675, endPoint x: 273, endPoint y: 675, distance: 94.0
click at [273, 672] on div "Ship SKUs Separately" at bounding box center [477, 661] width 446 height 21
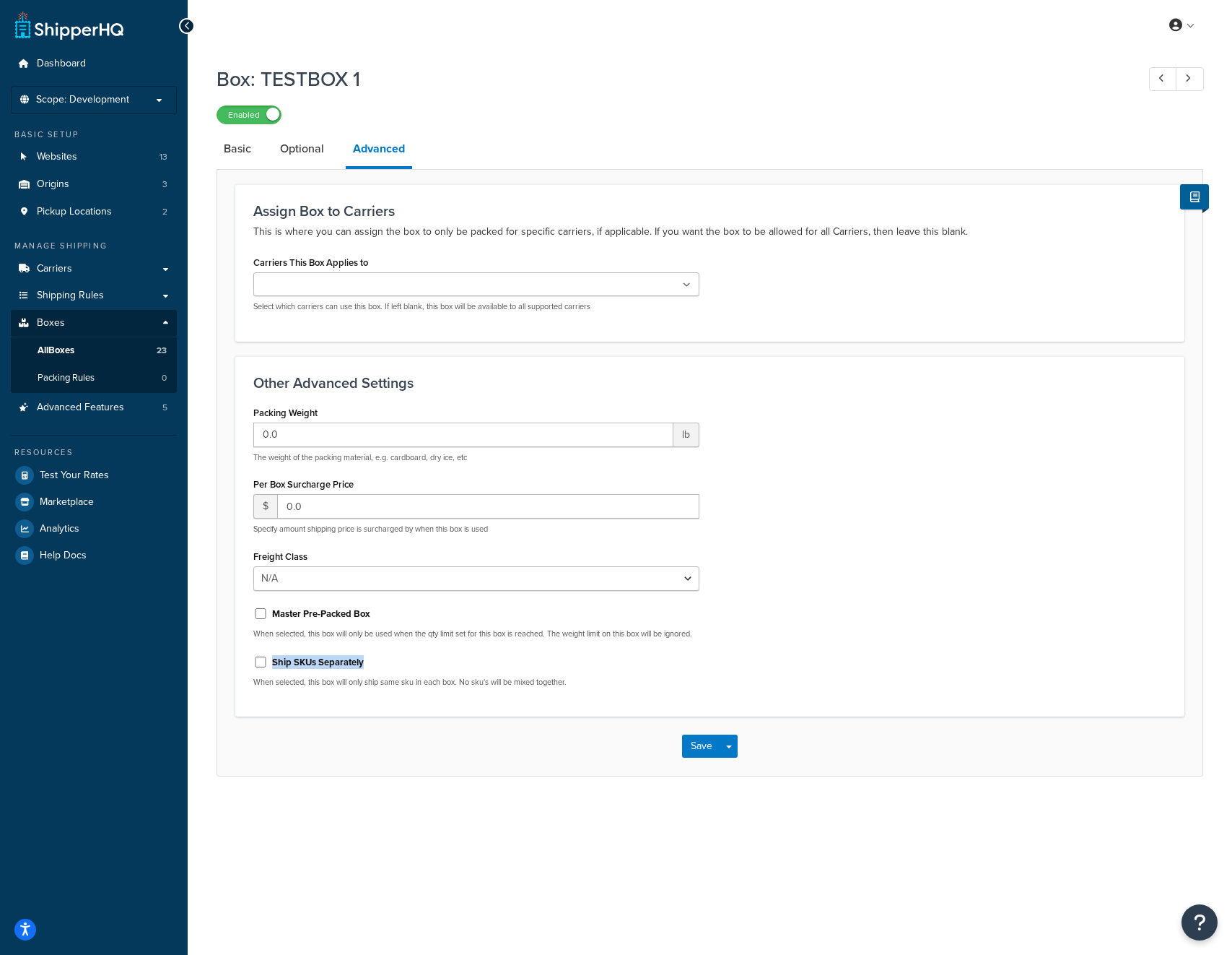
copy label "Ship SKUs Separately"
click at [242, 152] on link "Basic" at bounding box center [238, 148] width 42 height 34
click at [66, 351] on span "All Boxes" at bounding box center [56, 351] width 37 height 12
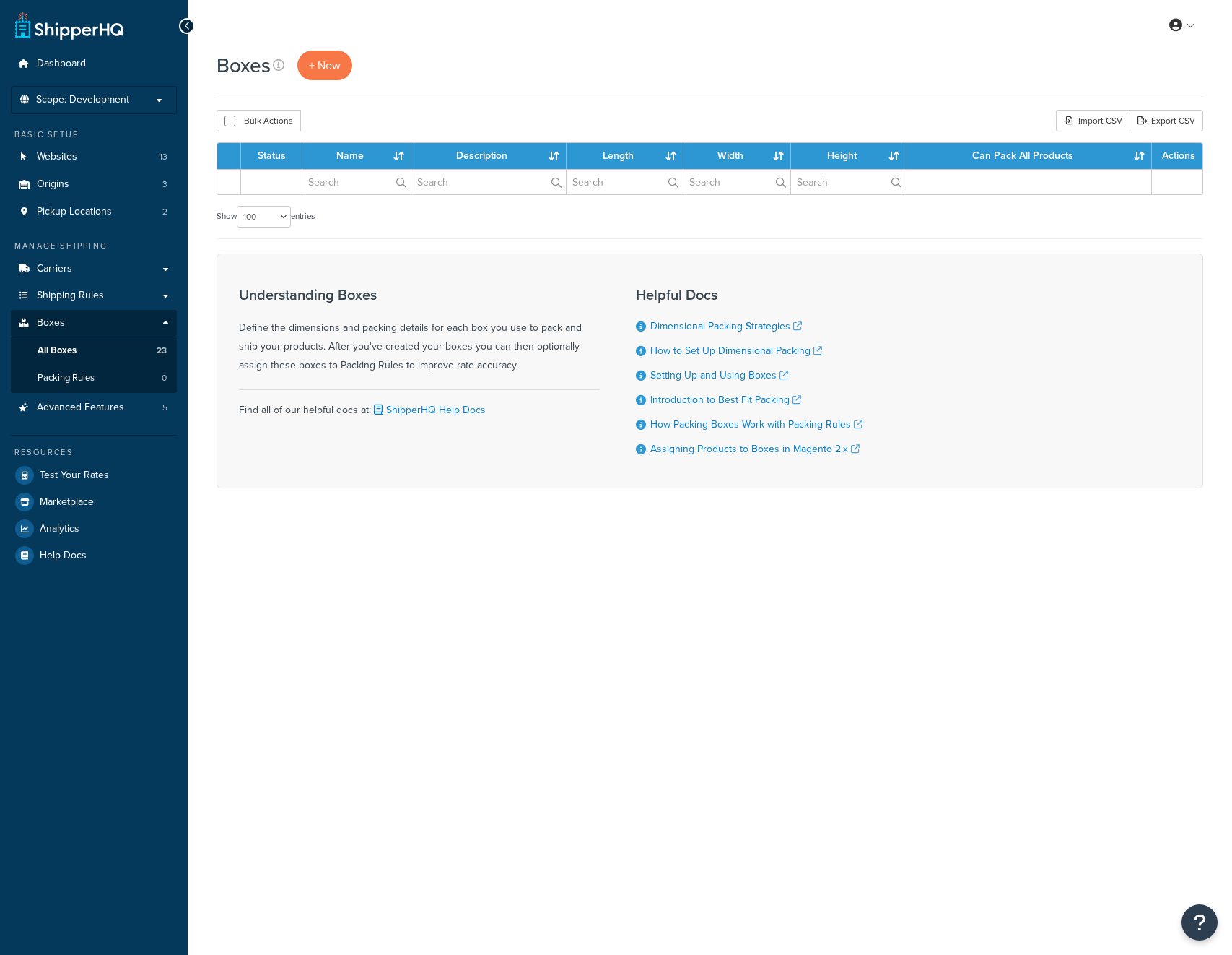
select select "100"
